Goal: Navigation & Orientation: Find specific page/section

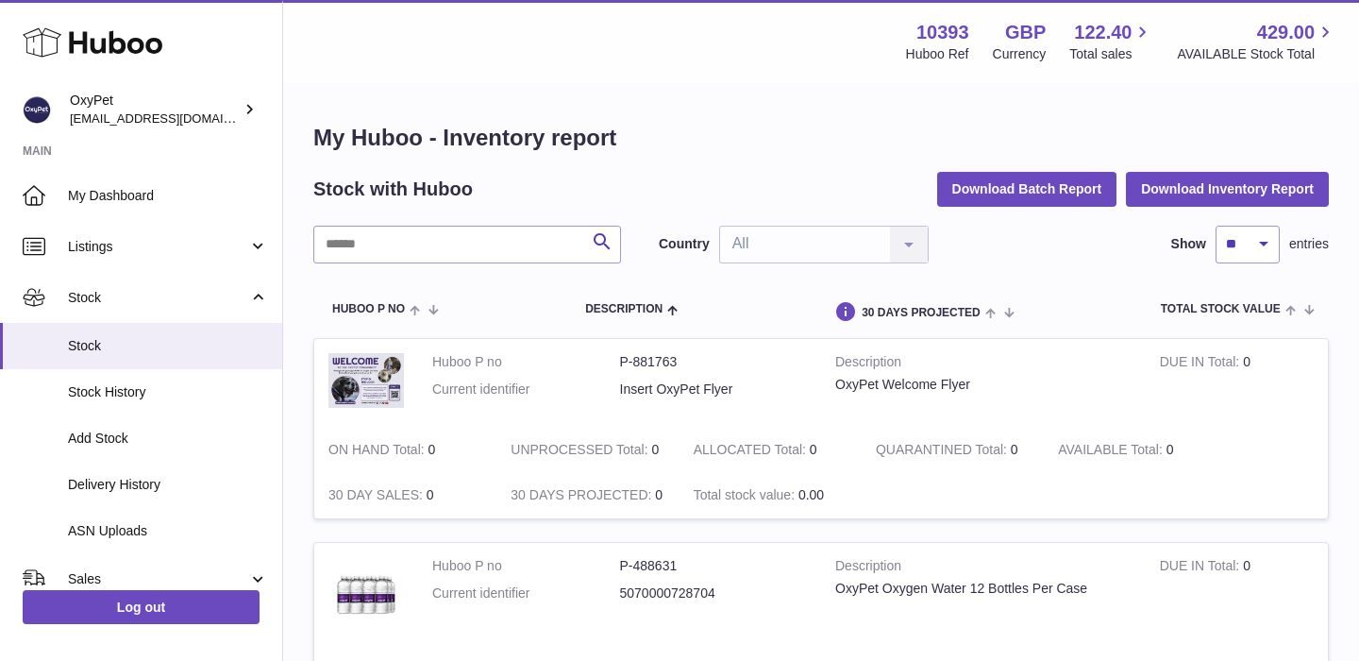
click at [111, 50] on use at bounding box center [93, 42] width 140 height 29
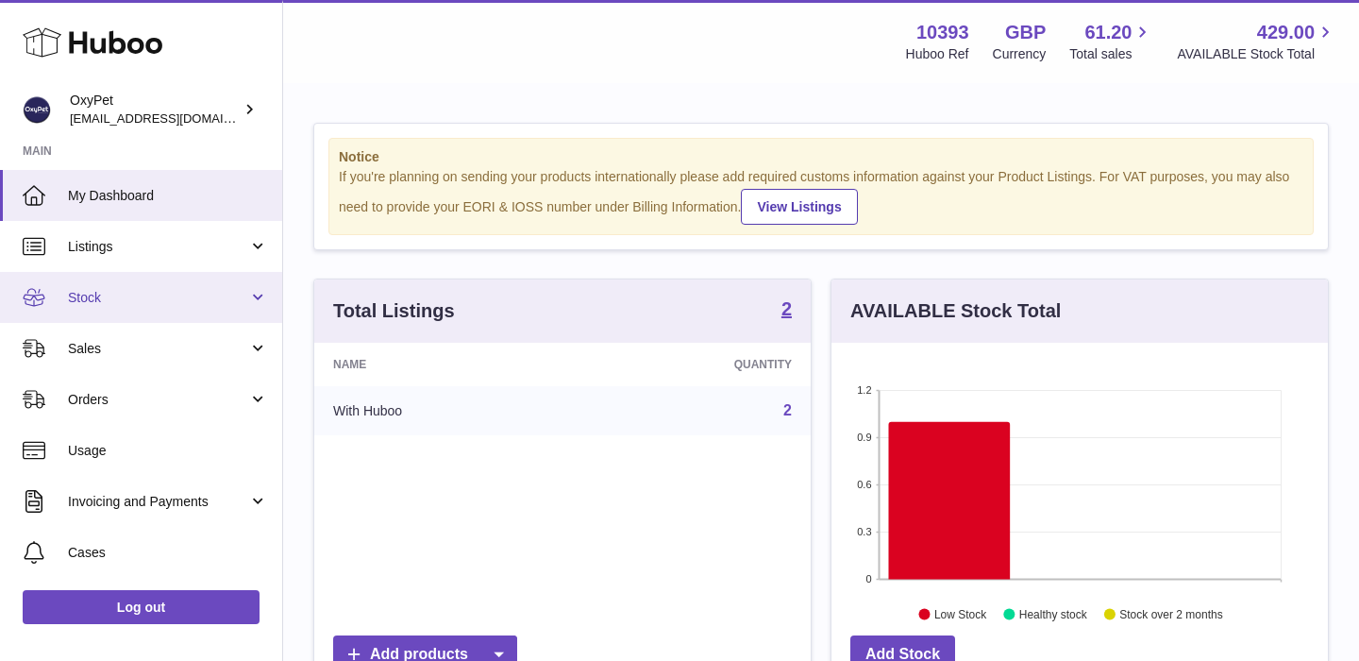
scroll to position [294, 496]
click at [149, 303] on span "Stock" at bounding box center [158, 298] width 180 height 18
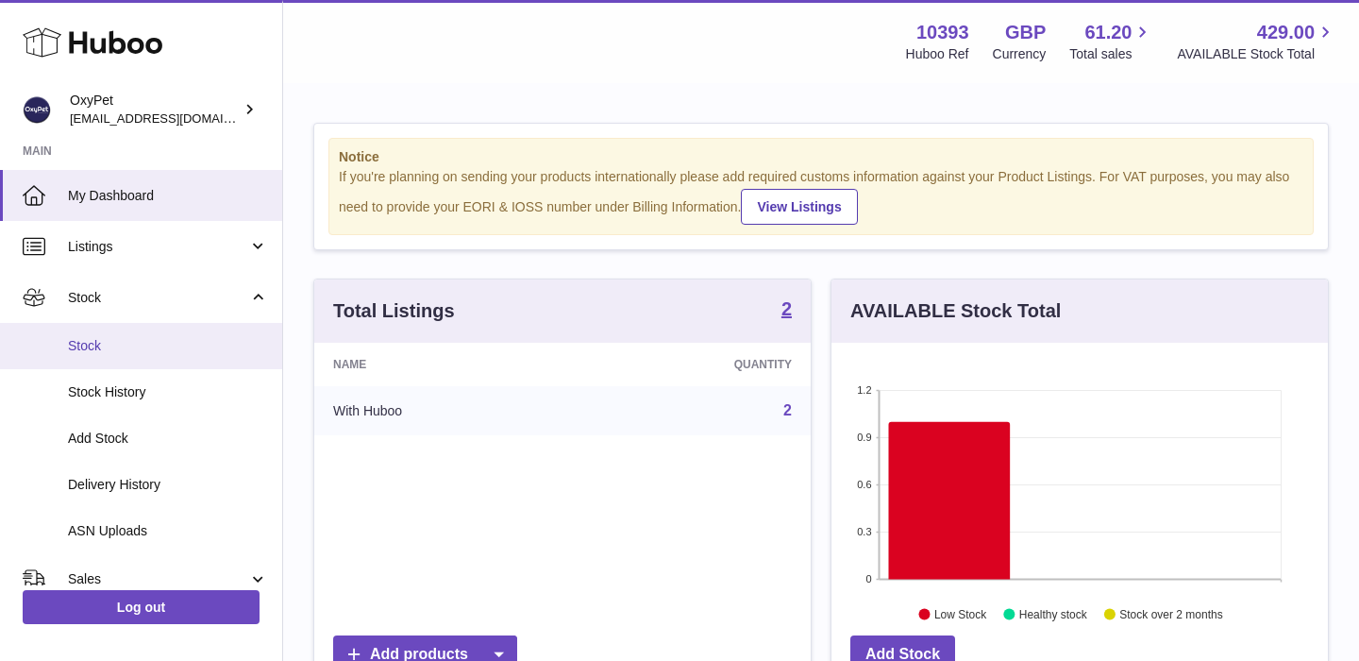
click at [122, 345] on span "Stock" at bounding box center [168, 346] width 200 height 18
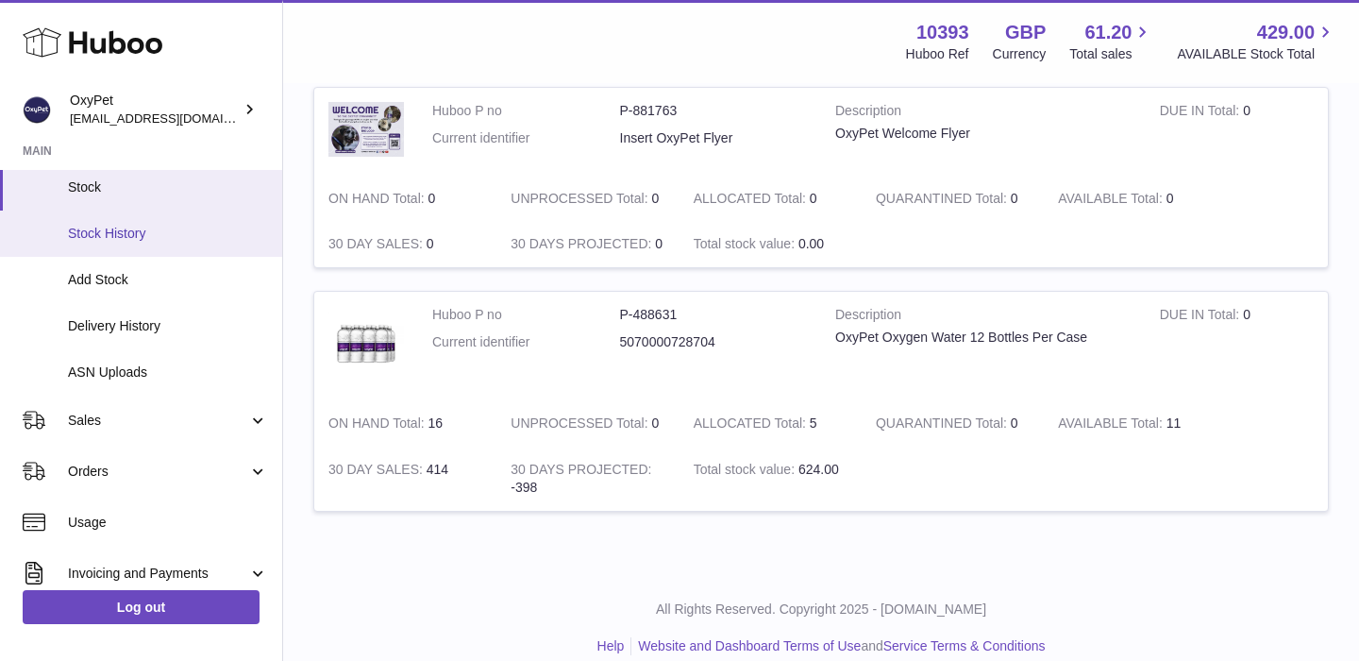
scroll to position [177, 0]
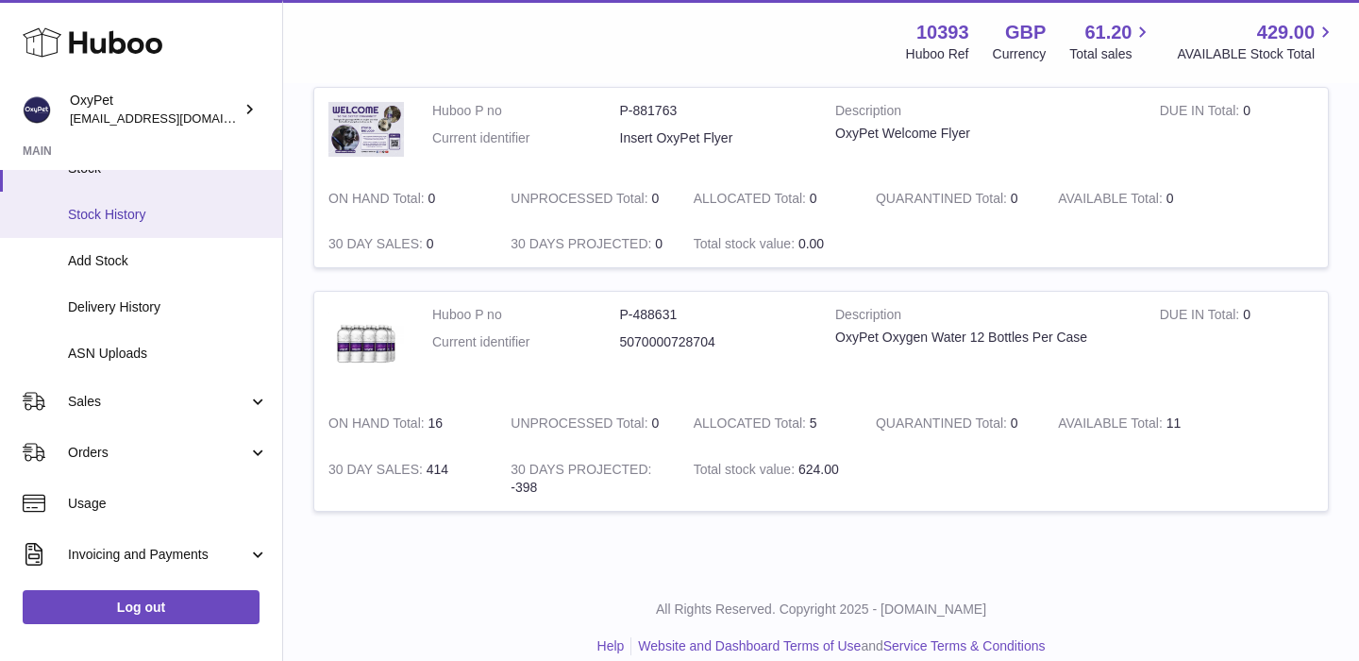
click at [160, 405] on span "Sales" at bounding box center [158, 402] width 180 height 18
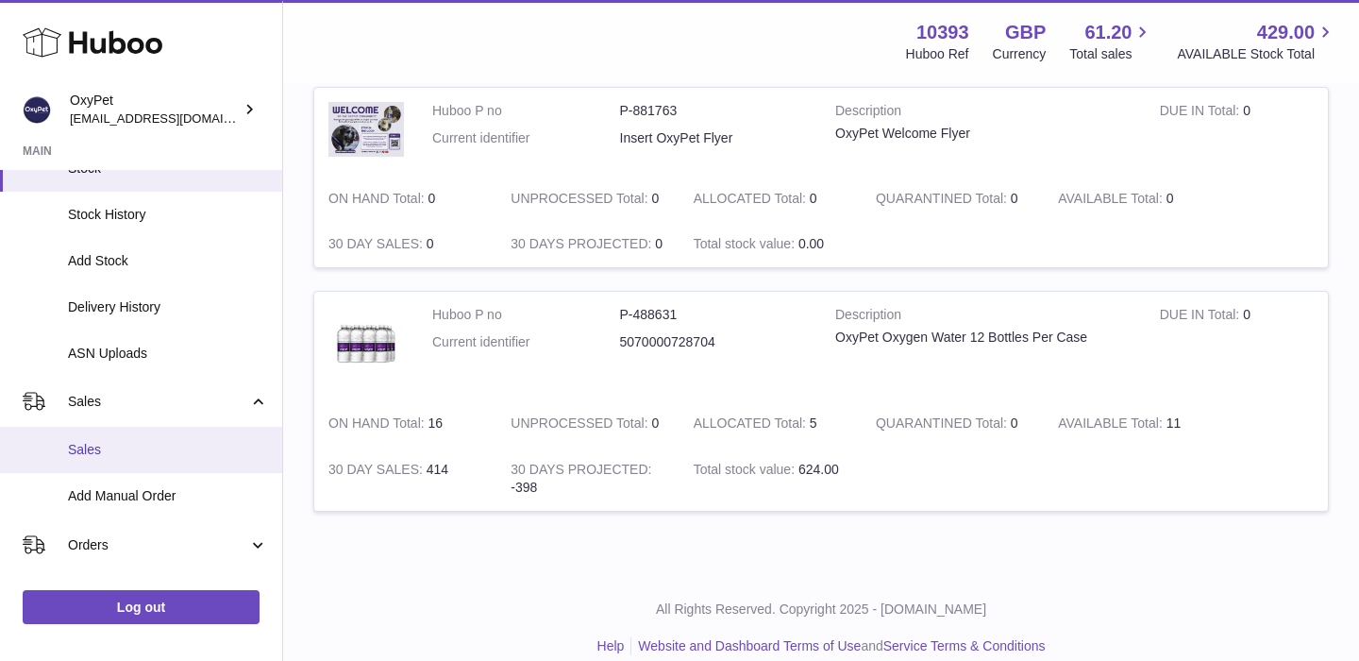
click at [127, 450] on span "Sales" at bounding box center [168, 450] width 200 height 18
